Goal: Find specific page/section

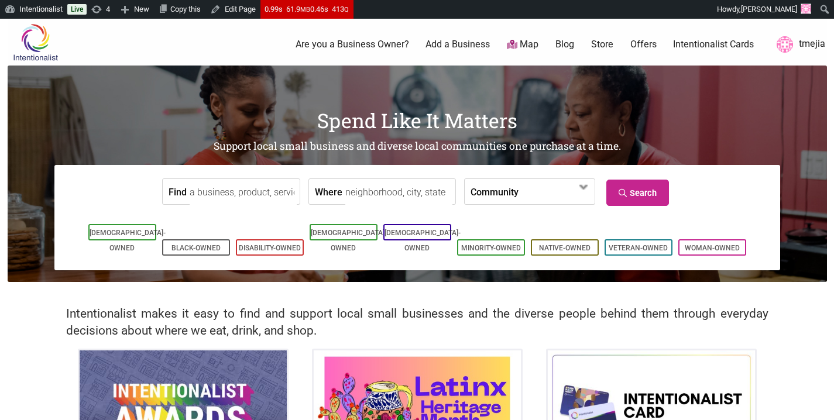
click at [258, 181] on input "Find" at bounding box center [243, 192] width 107 height 26
click at [207, 223] on div "Hive Co." at bounding box center [241, 219] width 91 height 22
type input "Hive Co."
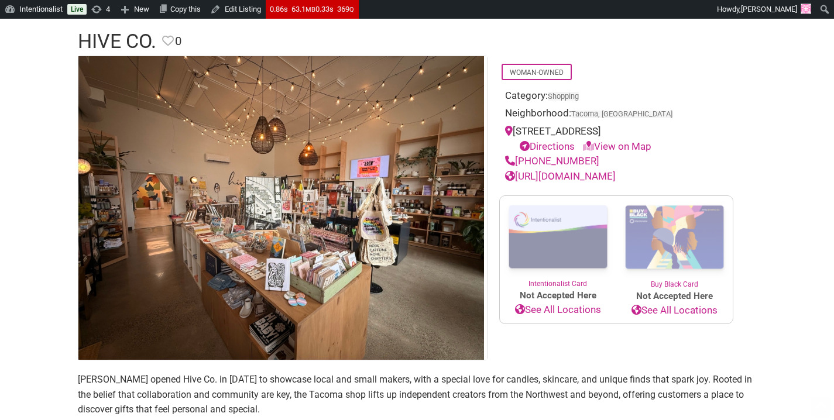
scroll to position [213, 0]
